Goal: Information Seeking & Learning: Learn about a topic

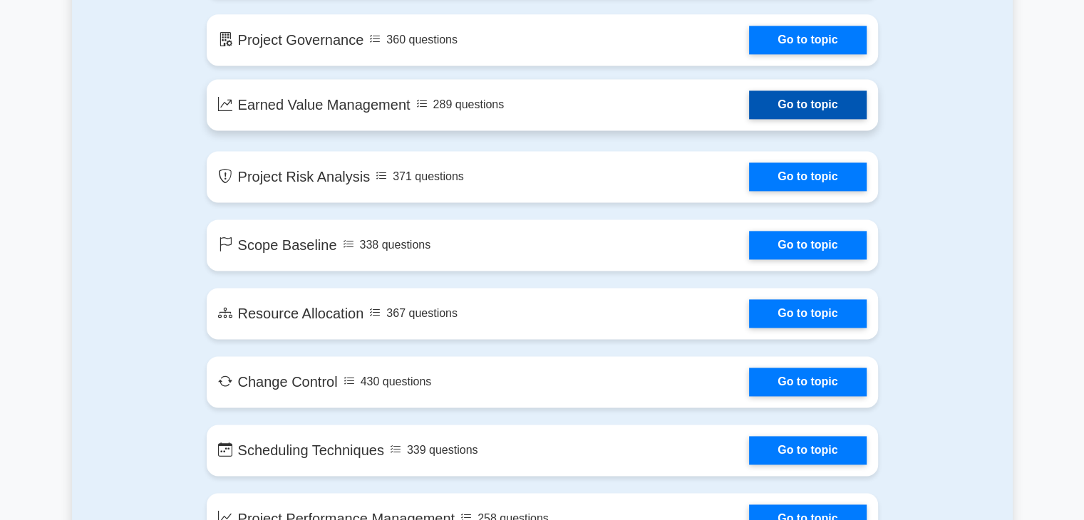
scroll to position [2138, 0]
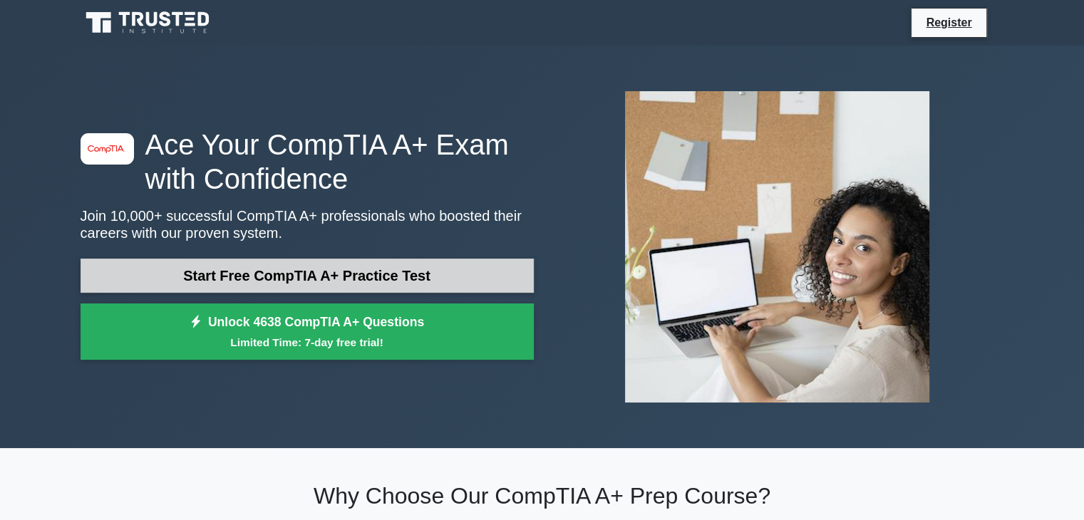
click at [321, 281] on link "Start Free CompTIA A+ Practice Test" at bounding box center [307, 276] width 453 height 34
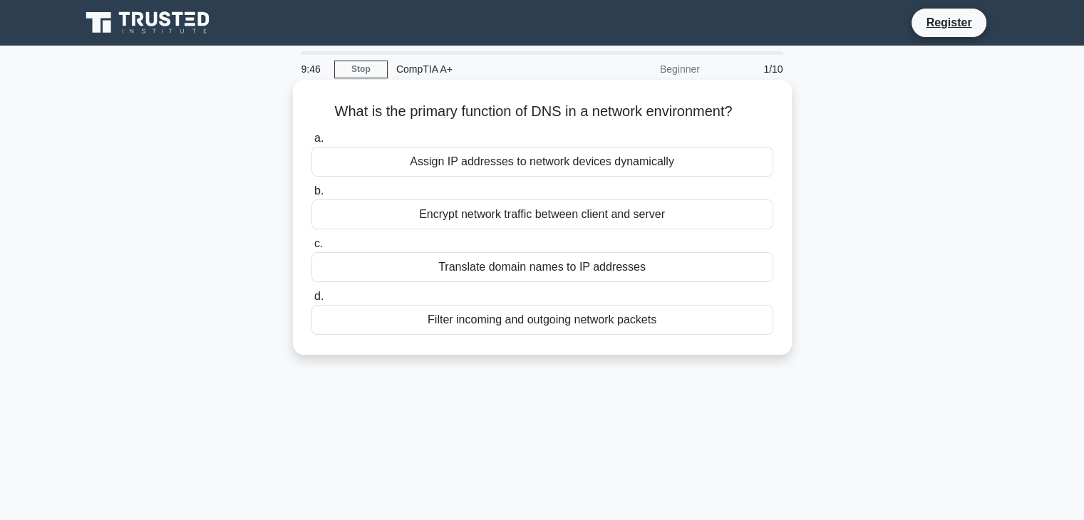
click at [515, 266] on div "Translate domain names to IP addresses" at bounding box center [542, 267] width 462 height 30
click at [311, 249] on input "c. Translate domain names to IP addresses" at bounding box center [311, 243] width 0 height 9
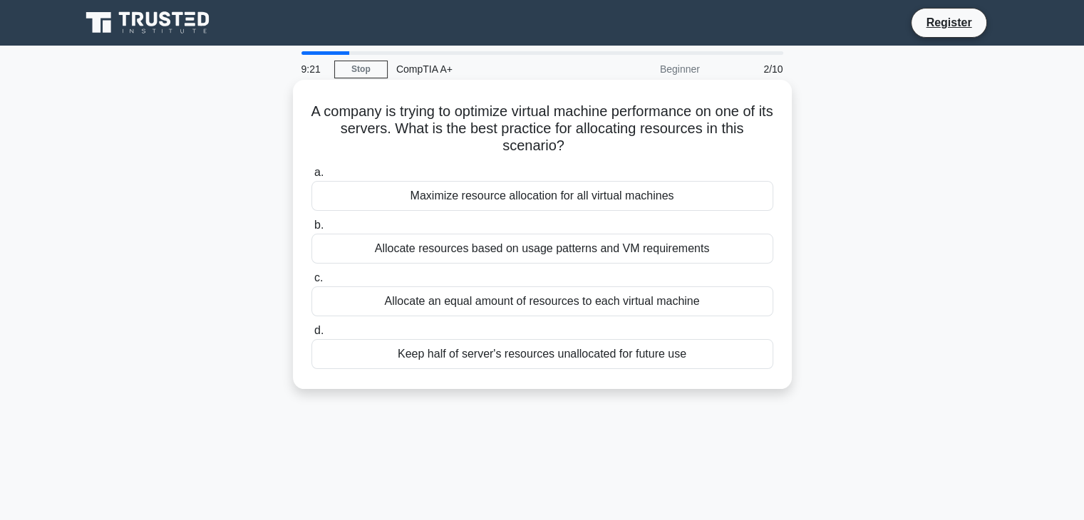
click at [544, 251] on div "Allocate resources based on usage patterns and VM requirements" at bounding box center [542, 249] width 462 height 30
click at [311, 230] on input "b. Allocate resources based on usage patterns and VM requirements" at bounding box center [311, 225] width 0 height 9
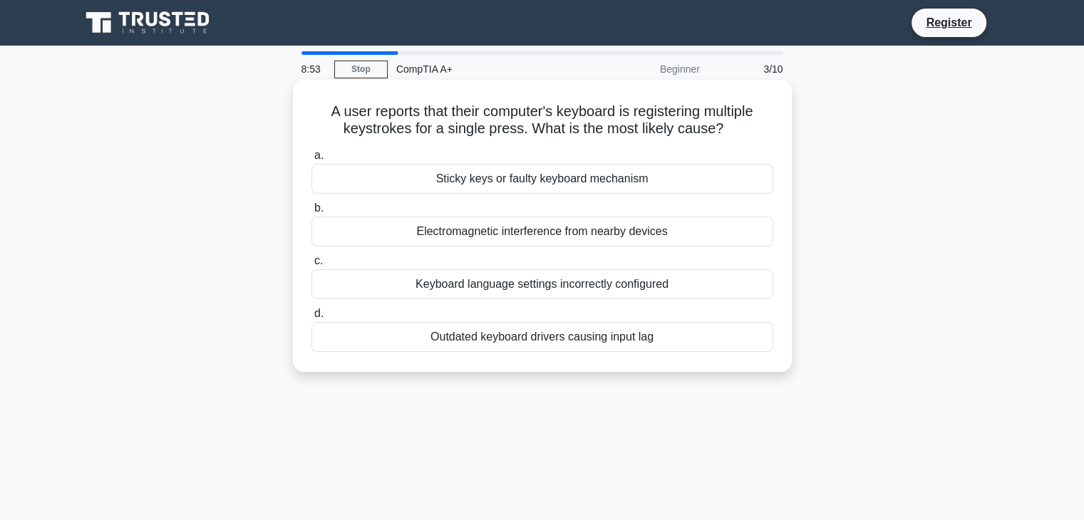
click at [557, 231] on div "Electromagnetic interference from nearby devices" at bounding box center [542, 232] width 462 height 30
click at [311, 213] on input "b. Electromagnetic interference from nearby devices" at bounding box center [311, 208] width 0 height 9
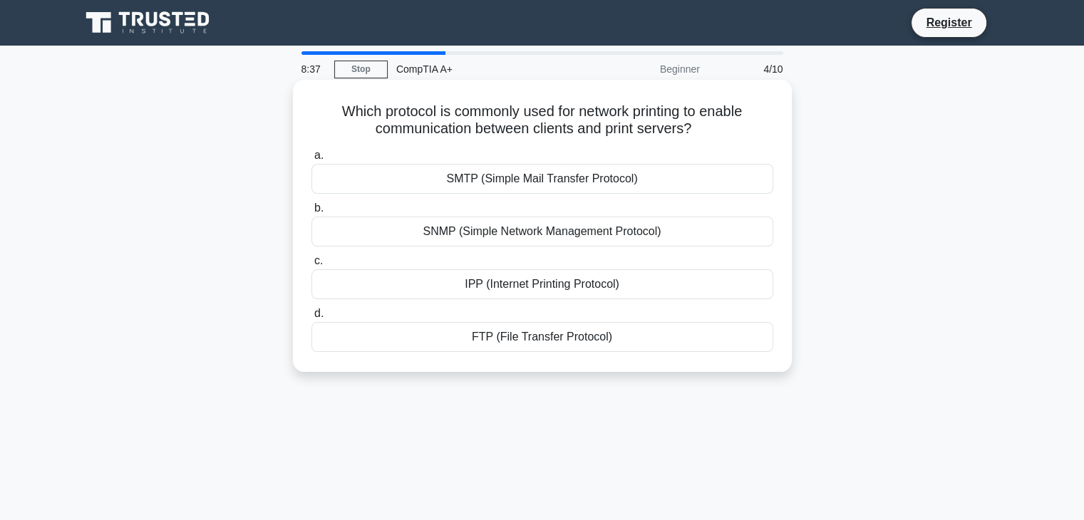
click at [548, 294] on div "IPP (Internet Printing Protocol)" at bounding box center [542, 284] width 462 height 30
click at [311, 266] on input "c. IPP (Internet Printing Protocol)" at bounding box center [311, 261] width 0 height 9
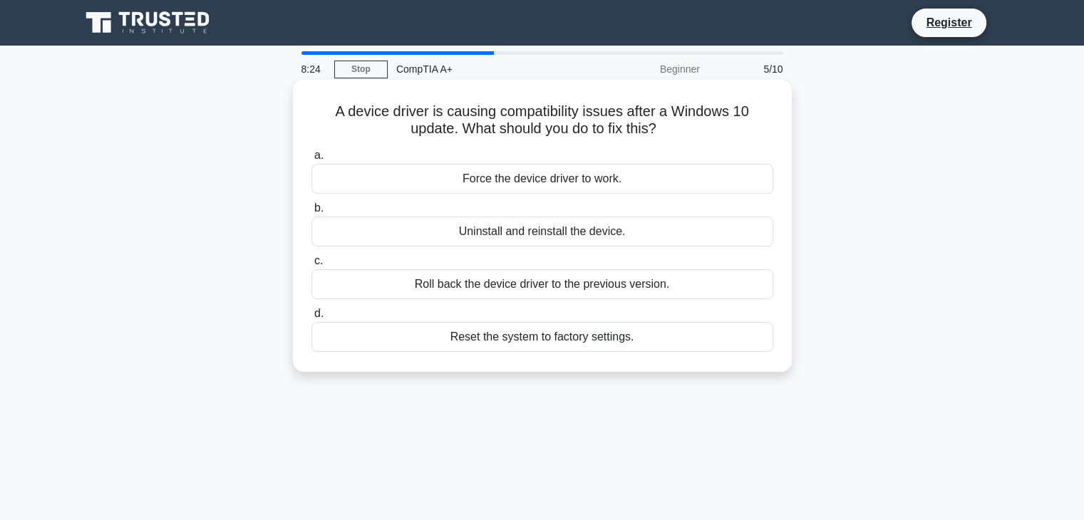
click at [556, 284] on div "Roll back the device driver to the previous version." at bounding box center [542, 284] width 462 height 30
click at [311, 266] on input "c. Roll back the device driver to the previous version." at bounding box center [311, 261] width 0 height 9
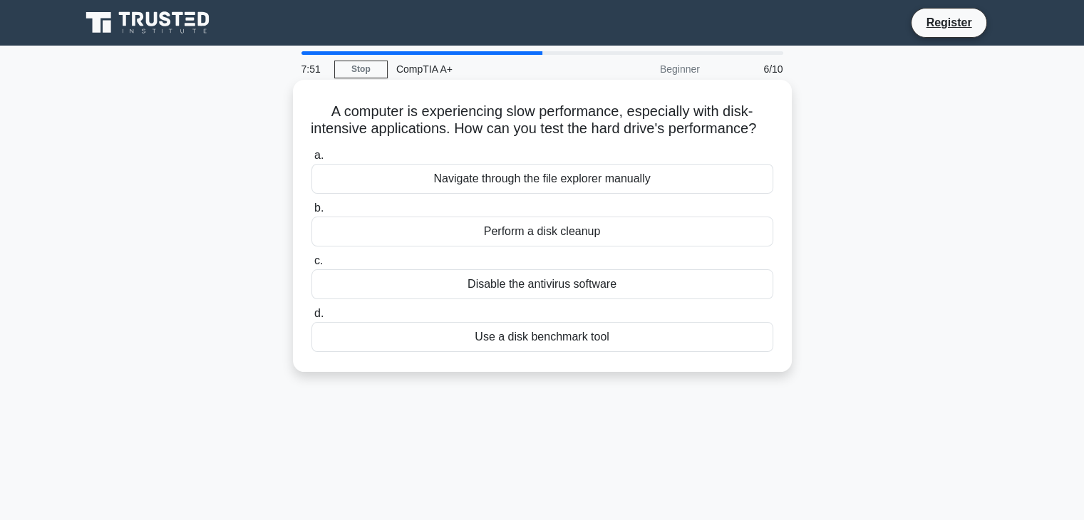
click at [560, 352] on div "Use a disk benchmark tool" at bounding box center [542, 337] width 462 height 30
click at [311, 319] on input "d. Use a disk benchmark tool" at bounding box center [311, 313] width 0 height 9
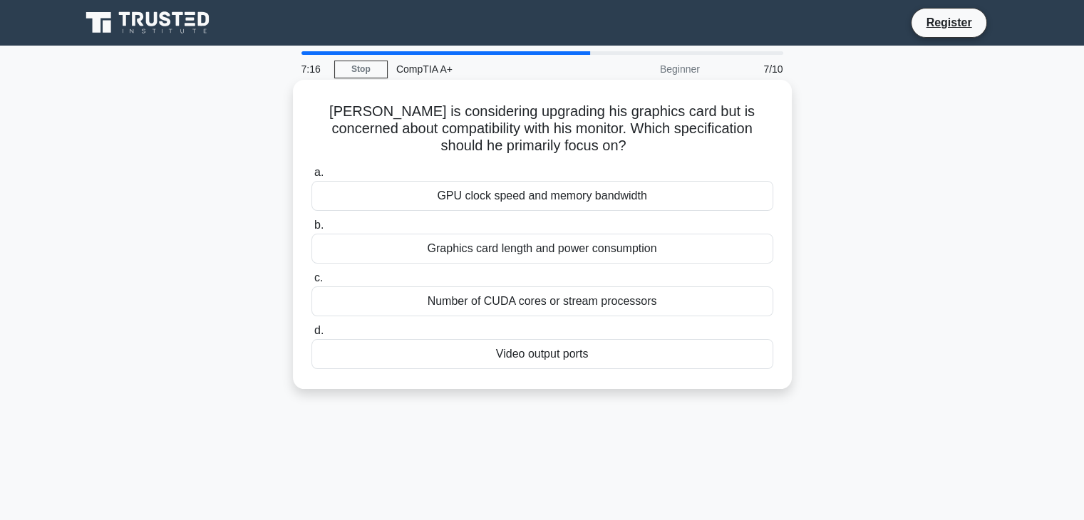
click at [540, 198] on div "GPU clock speed and memory bandwidth" at bounding box center [542, 196] width 462 height 30
click at [311, 177] on input "a. GPU clock speed and memory bandwidth" at bounding box center [311, 172] width 0 height 9
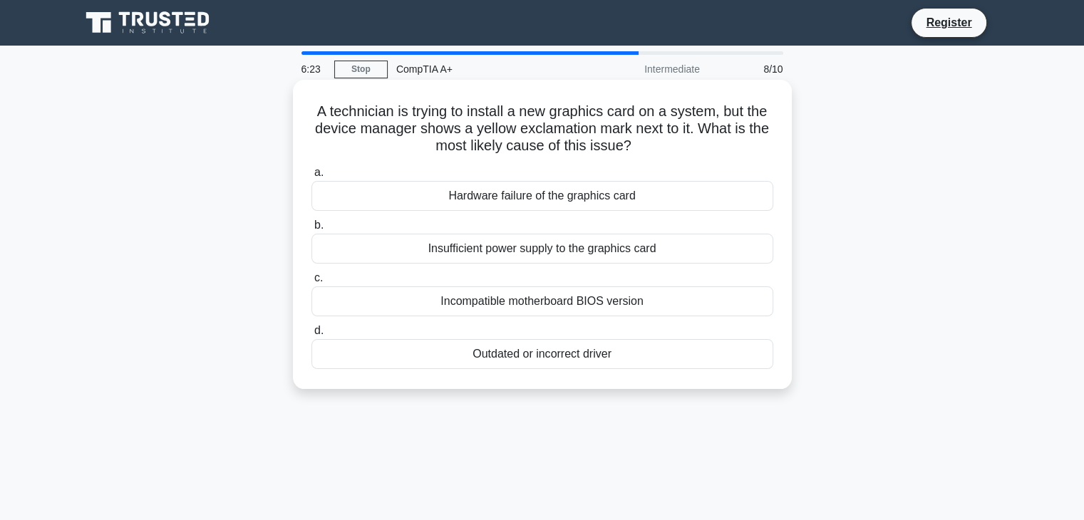
click at [584, 302] on div "Incompatible motherboard BIOS version" at bounding box center [542, 301] width 462 height 30
click at [311, 283] on input "c. Incompatible motherboard BIOS version" at bounding box center [311, 278] width 0 height 9
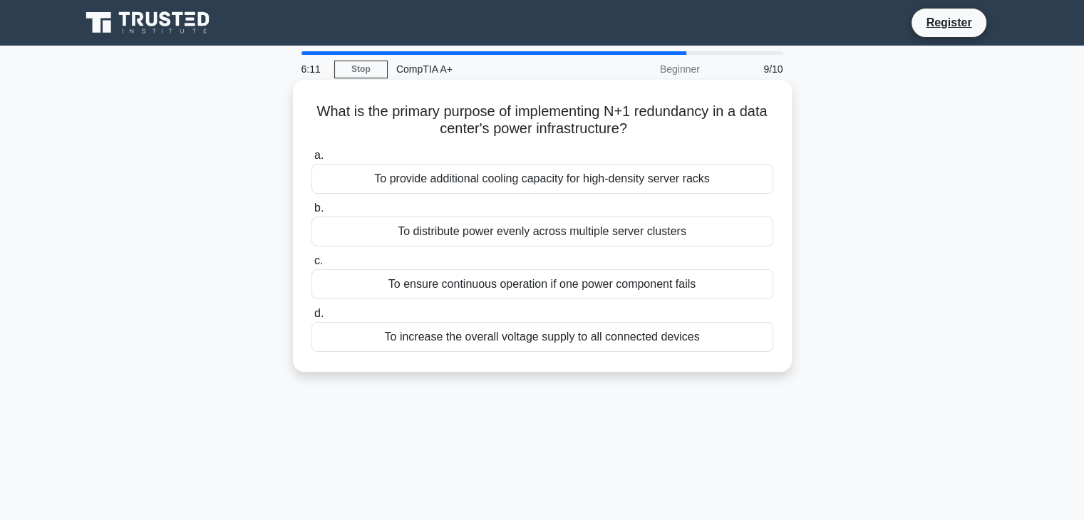
click at [519, 237] on div "To distribute power evenly across multiple server clusters" at bounding box center [542, 232] width 462 height 30
click at [311, 213] on input "b. To distribute power evenly across multiple server clusters" at bounding box center [311, 208] width 0 height 9
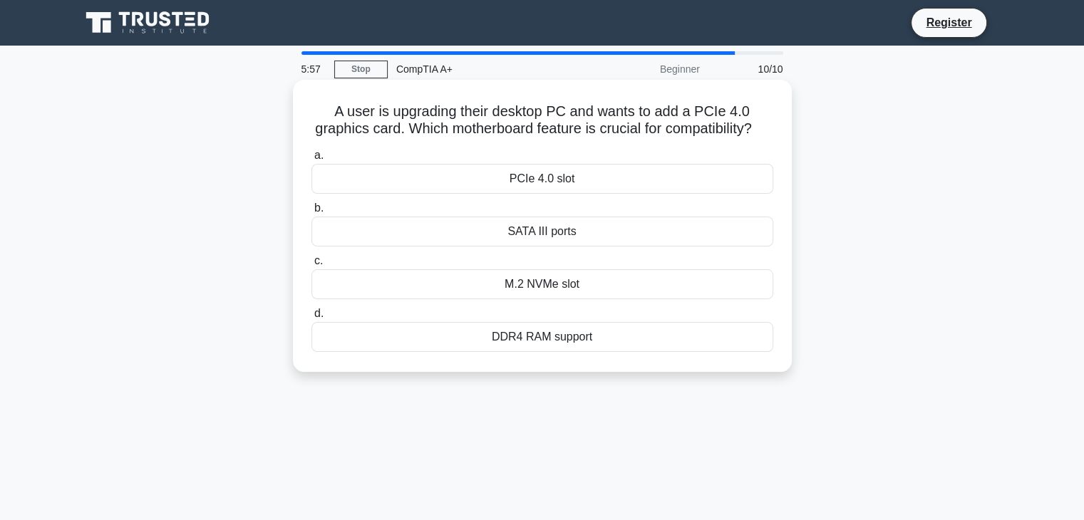
click at [552, 194] on div "PCIe 4.0 slot" at bounding box center [542, 179] width 462 height 30
click at [311, 160] on input "a. PCIe 4.0 slot" at bounding box center [311, 155] width 0 height 9
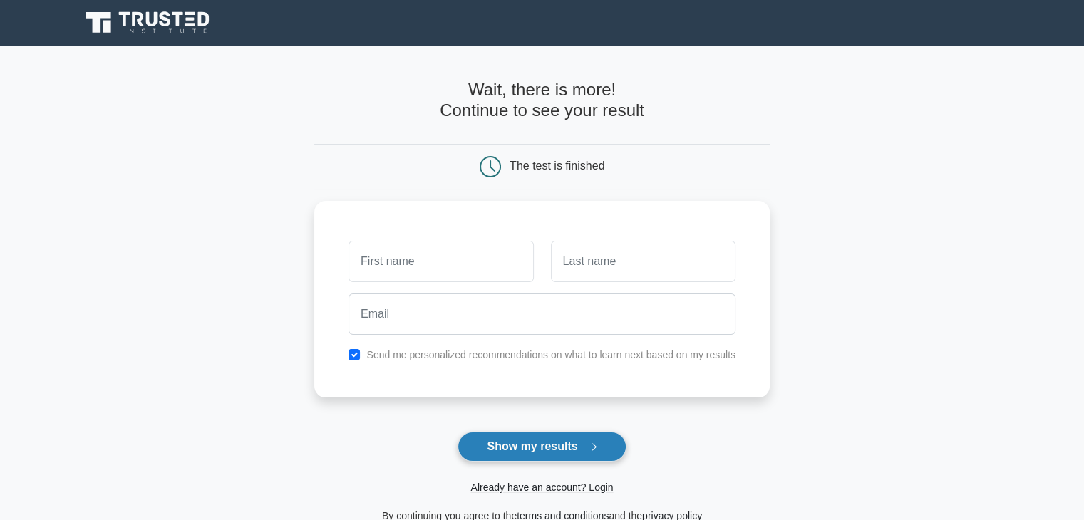
click at [551, 444] on button "Show my results" at bounding box center [542, 447] width 168 height 30
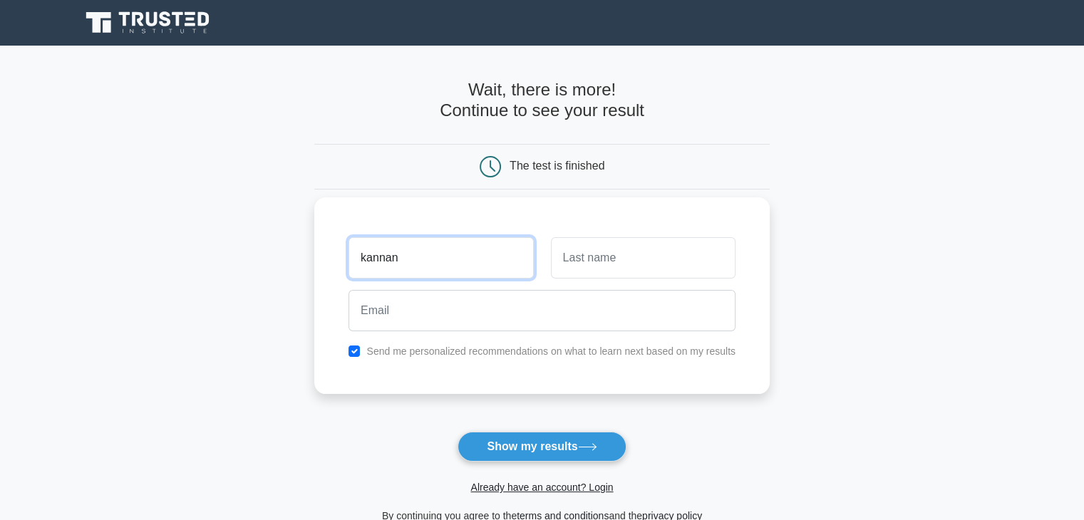
type input "kannan"
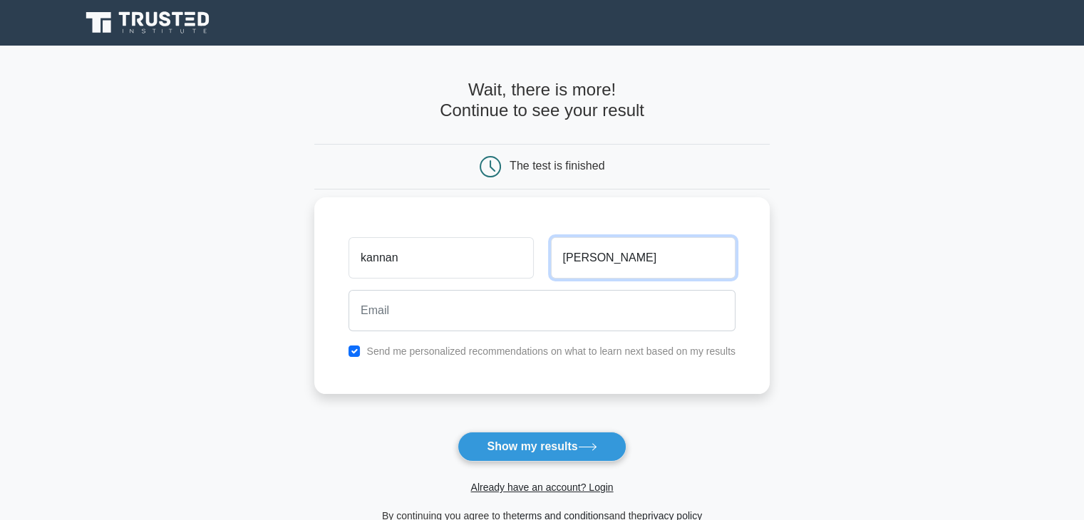
type input "jayaraman"
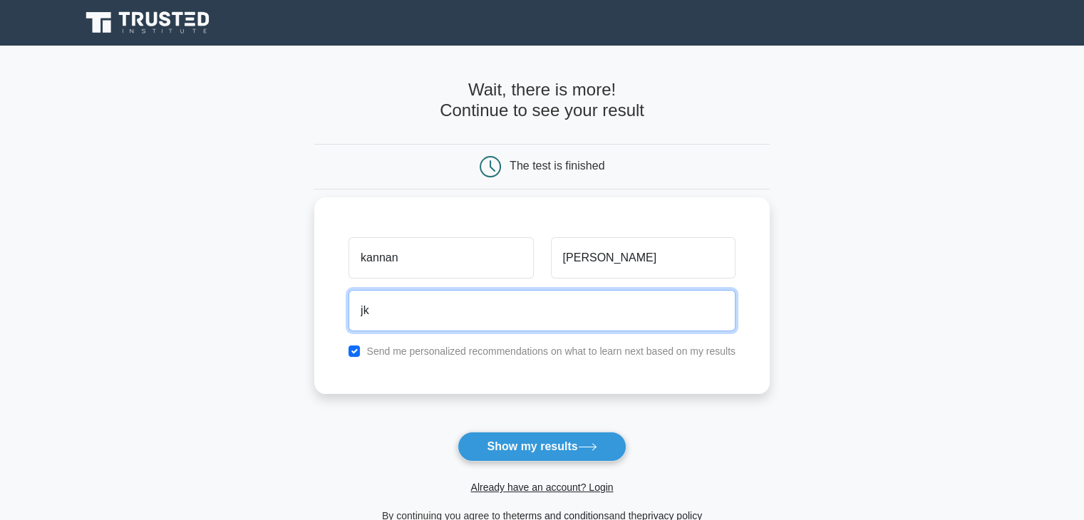
type input "jkane.ece@gmail.com"
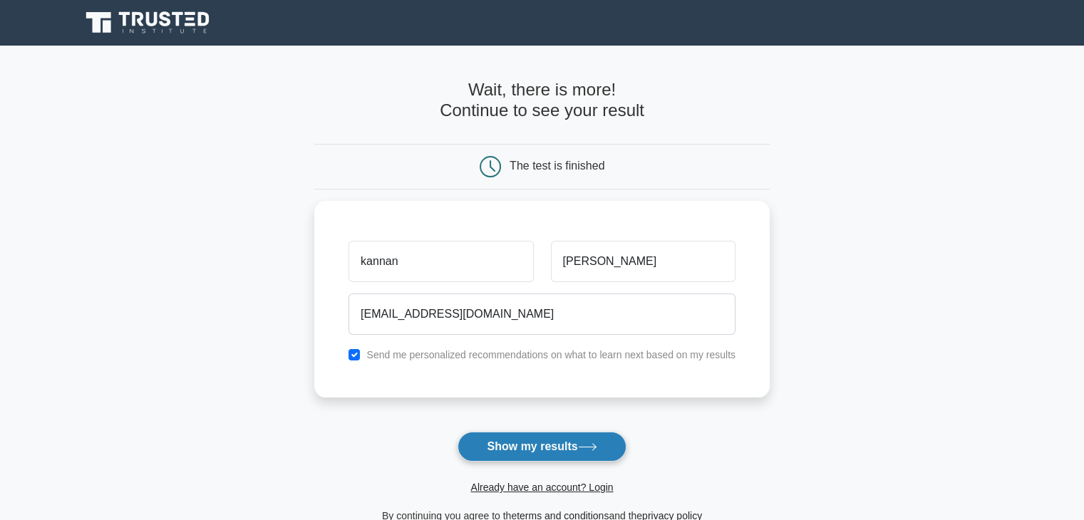
click at [567, 455] on button "Show my results" at bounding box center [542, 447] width 168 height 30
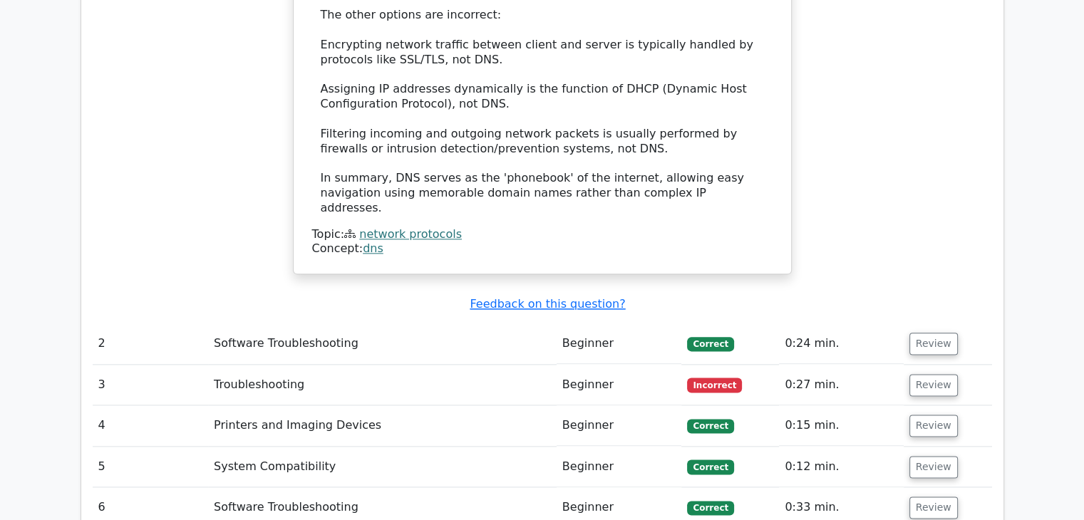
scroll to position [1710, 0]
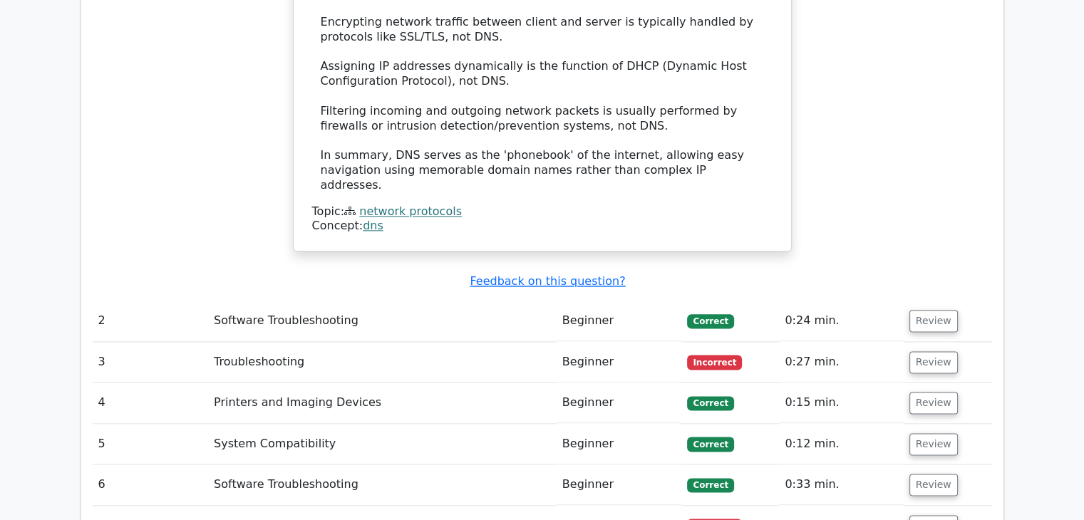
click at [331, 301] on td "Software Troubleshooting" at bounding box center [382, 321] width 348 height 41
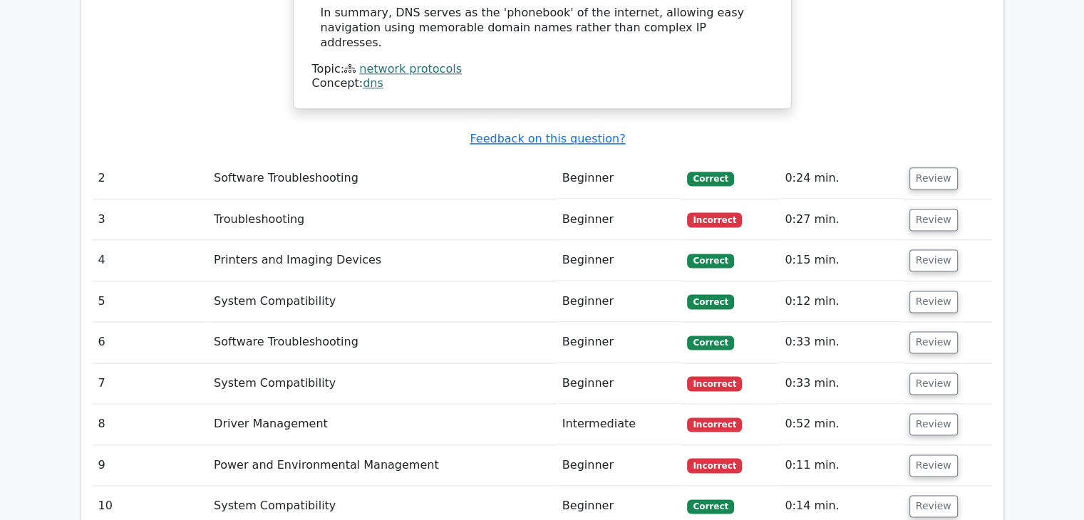
scroll to position [1853, 0]
click at [916, 167] on button "Review" at bounding box center [933, 178] width 48 height 22
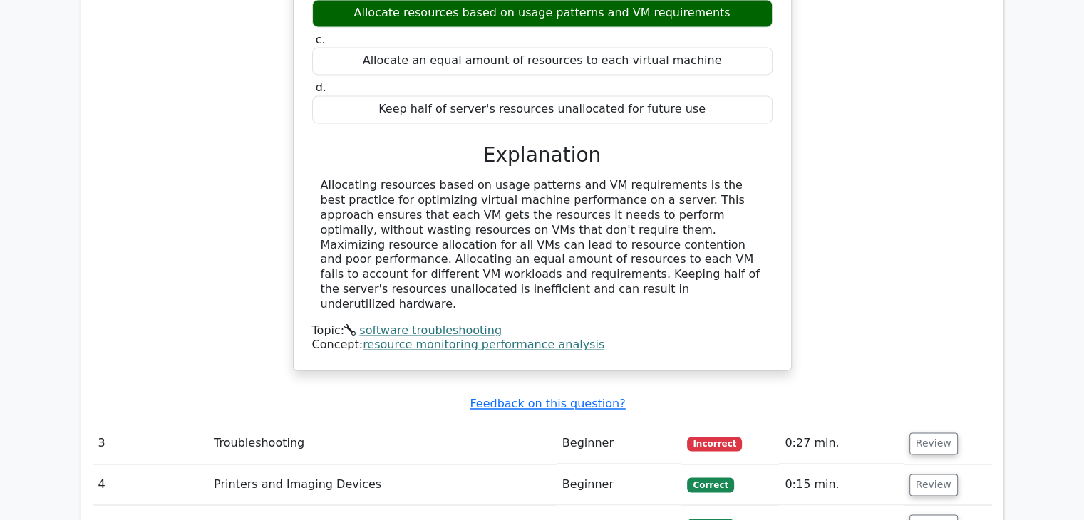
scroll to position [2209, 0]
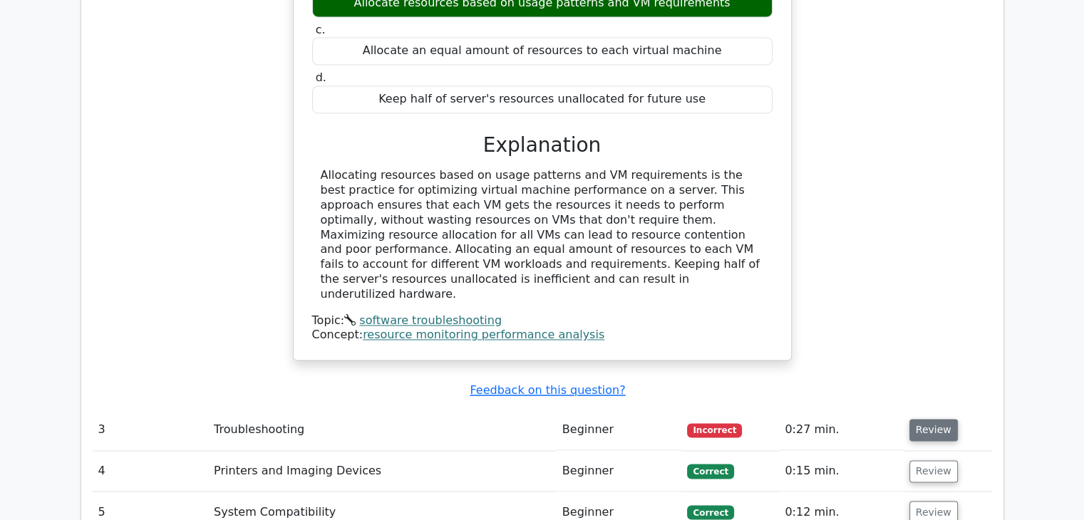
click at [934, 419] on button "Review" at bounding box center [933, 430] width 48 height 22
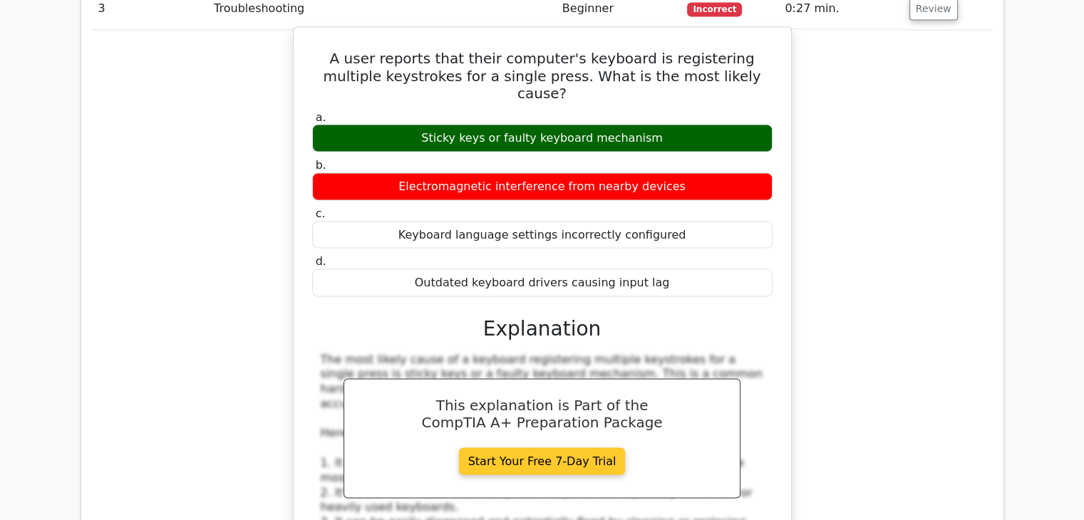
scroll to position [2637, 0]
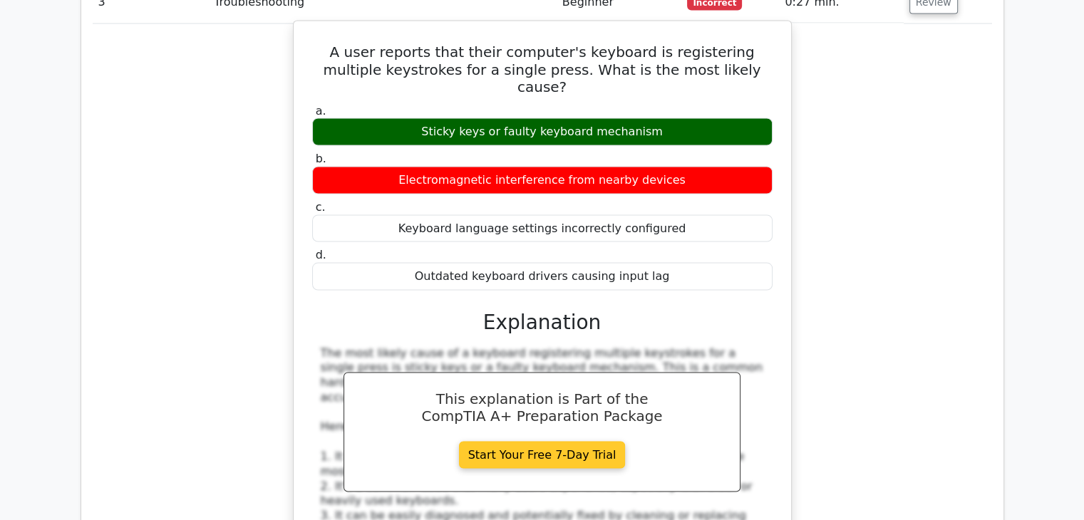
click at [539, 441] on link "Start Your Free 7-Day Trial" at bounding box center [542, 454] width 167 height 27
